Goal: Task Accomplishment & Management: Manage account settings

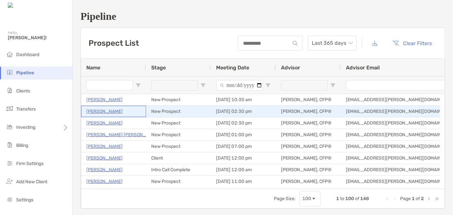
click at [105, 111] on p "[PERSON_NAME]" at bounding box center [104, 111] width 36 height 8
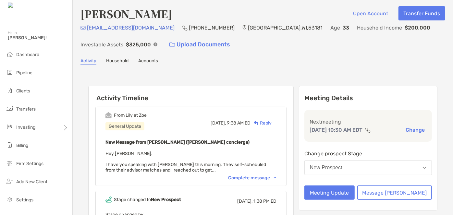
scroll to position [1, 0]
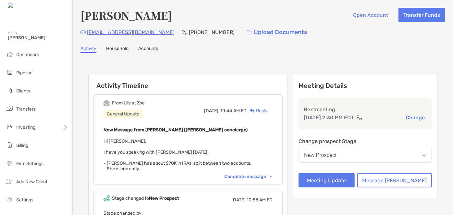
click at [248, 176] on div "Complete message" at bounding box center [248, 177] width 48 height 6
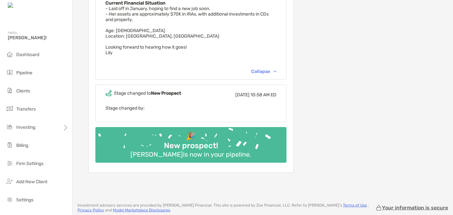
scroll to position [244, 0]
